Goal: Task Accomplishment & Management: Complete application form

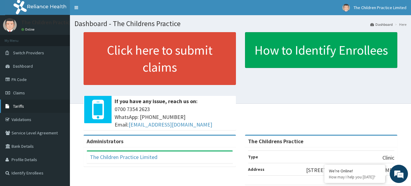
click at [20, 106] on span "Tariffs" at bounding box center [18, 106] width 11 height 5
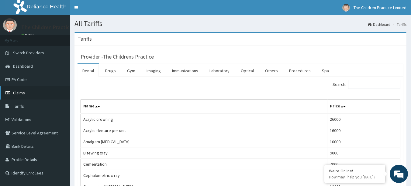
click at [19, 93] on span "Claims" at bounding box center [19, 92] width 12 height 5
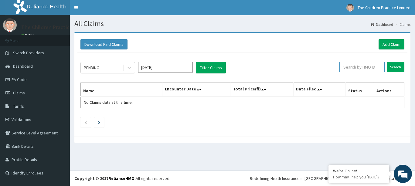
click at [370, 67] on input "text" at bounding box center [361, 67] width 45 height 10
click at [100, 122] on icon "Next page" at bounding box center [99, 122] width 2 height 3
click at [24, 93] on span "Claims" at bounding box center [19, 92] width 12 height 5
click at [129, 67] on icon at bounding box center [129, 68] width 6 height 6
click at [197, 155] on div "All Claims Dashboard Claims Download Paid Claims Add Claim × Note you can only …" at bounding box center [242, 92] width 345 height 155
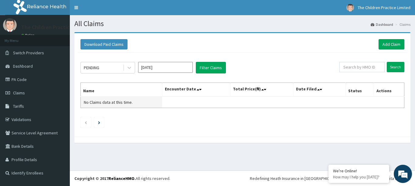
click at [99, 101] on span "No Claims data at this time." at bounding box center [108, 102] width 49 height 5
click at [128, 103] on span "No Claims data at this time." at bounding box center [108, 102] width 49 height 5
click at [185, 99] on table "Name Encounter Date Total Price(₦) Date Filed Status Actions No Claims data at …" at bounding box center [242, 96] width 324 height 26
click at [30, 174] on link "Identify Enrollees" at bounding box center [35, 172] width 70 height 13
click at [23, 91] on span "Claims" at bounding box center [19, 92] width 12 height 5
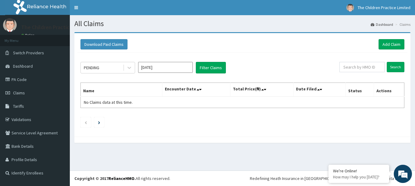
click at [232, 140] on div at bounding box center [242, 140] width 336 height 6
click at [386, 45] on link "Add Claim" at bounding box center [392, 44] width 26 height 10
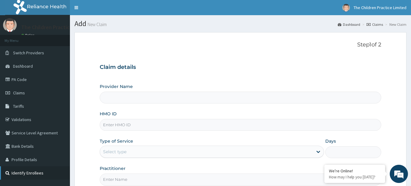
type input "The Childrens Practice"
